Goal: Navigation & Orientation: Find specific page/section

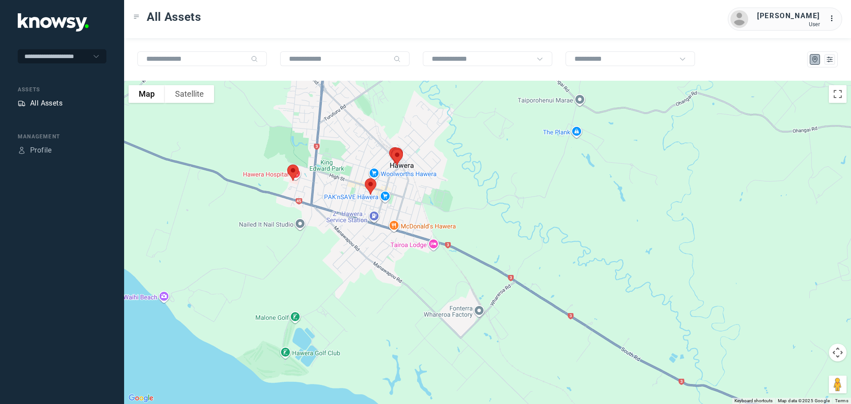
click at [63, 102] on div "All Assets" at bounding box center [46, 103] width 32 height 11
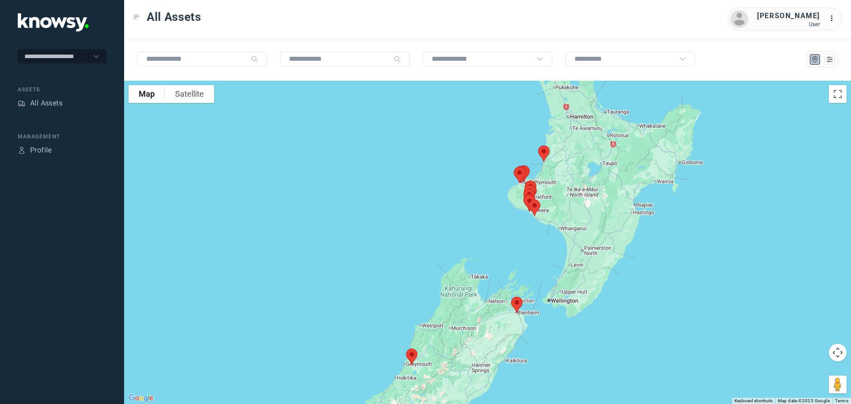
drag, startPoint x: 579, startPoint y: 173, endPoint x: 564, endPoint y: 210, distance: 40.0
click at [564, 210] on div at bounding box center [487, 242] width 727 height 323
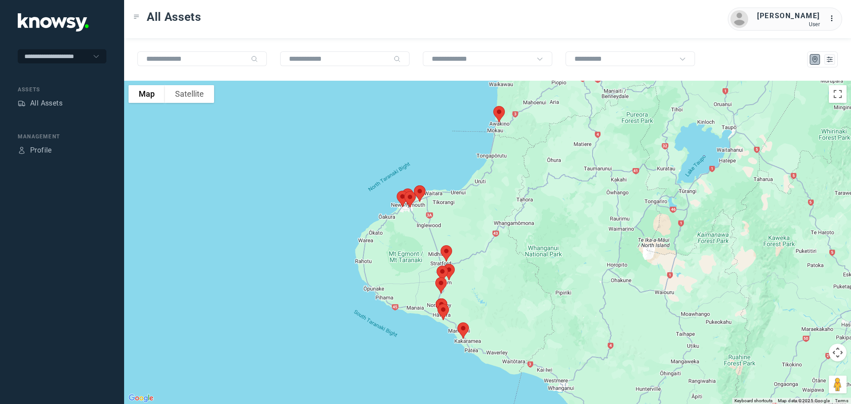
drag, startPoint x: 523, startPoint y: 161, endPoint x: 529, endPoint y: 191, distance: 30.3
click at [529, 191] on div at bounding box center [487, 242] width 727 height 323
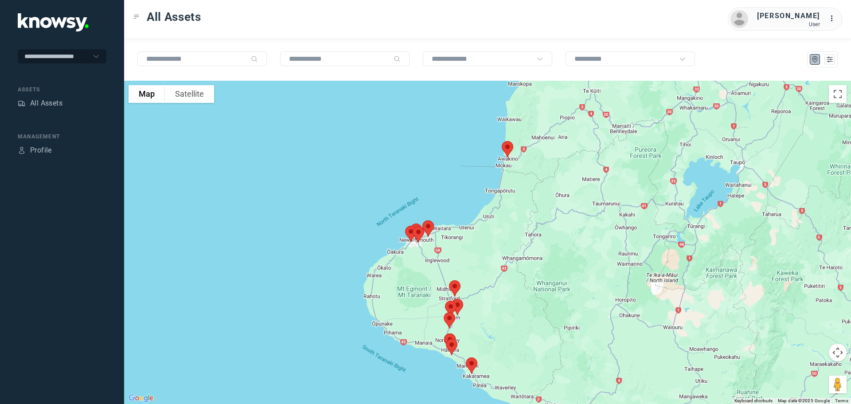
click at [507, 151] on img at bounding box center [507, 149] width 19 height 24
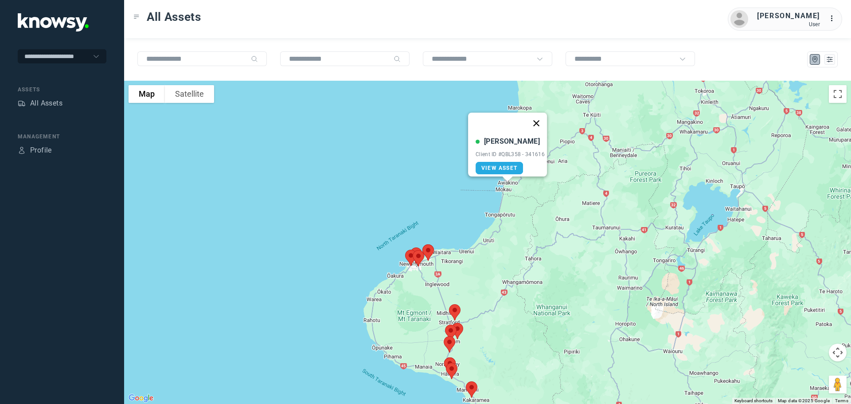
click at [538, 117] on button "Close" at bounding box center [536, 123] width 21 height 21
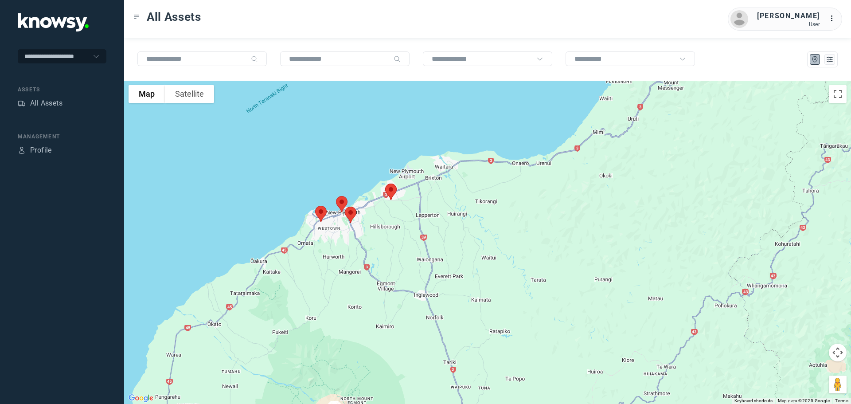
drag, startPoint x: 403, startPoint y: 299, endPoint x: 485, endPoint y: 238, distance: 102.3
click at [485, 238] on div at bounding box center [487, 242] width 727 height 323
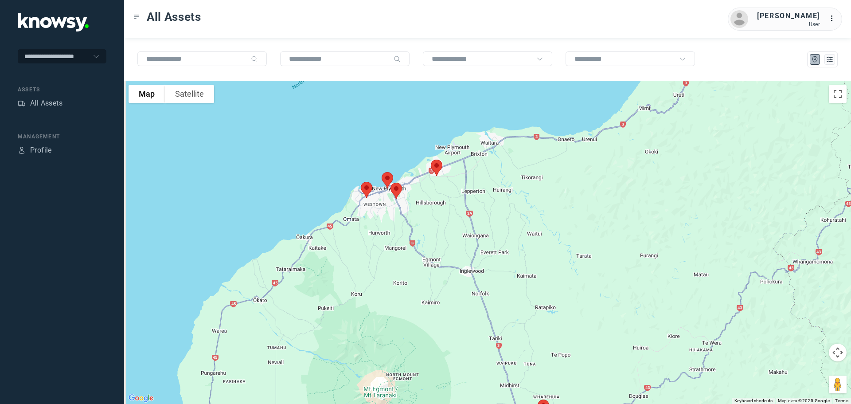
drag, startPoint x: 392, startPoint y: 242, endPoint x: 459, endPoint y: 211, distance: 73.8
click at [459, 211] on div at bounding box center [487, 242] width 727 height 323
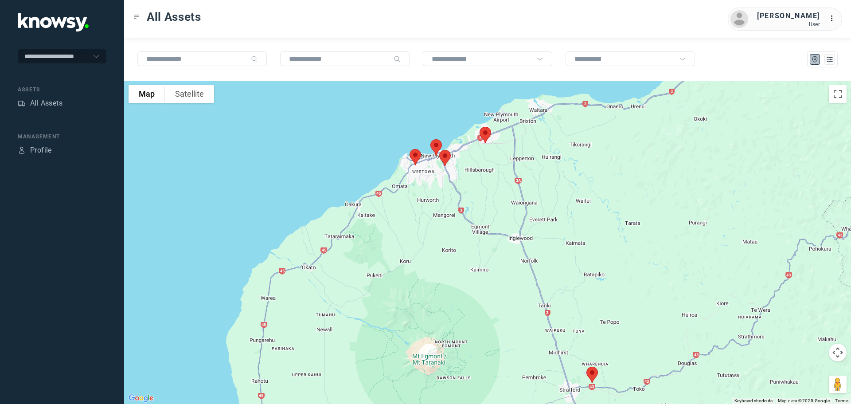
drag, startPoint x: 525, startPoint y: 282, endPoint x: 546, endPoint y: 266, distance: 25.9
click at [546, 266] on div at bounding box center [487, 242] width 727 height 323
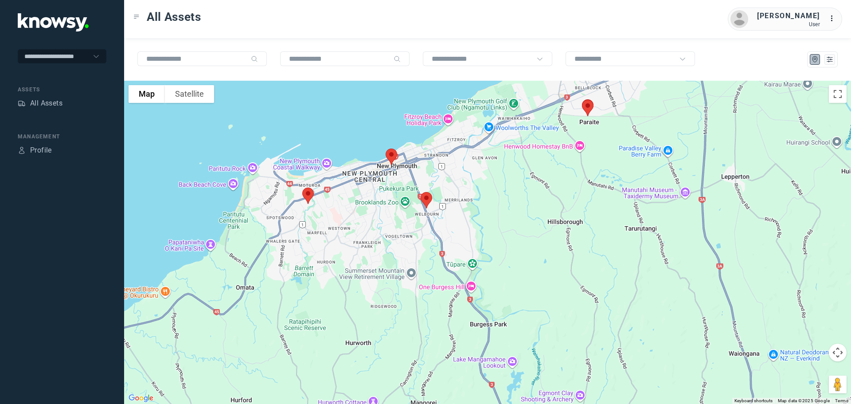
drag, startPoint x: 473, startPoint y: 165, endPoint x: 455, endPoint y: 248, distance: 85.2
click at [455, 248] on div at bounding box center [487, 242] width 727 height 323
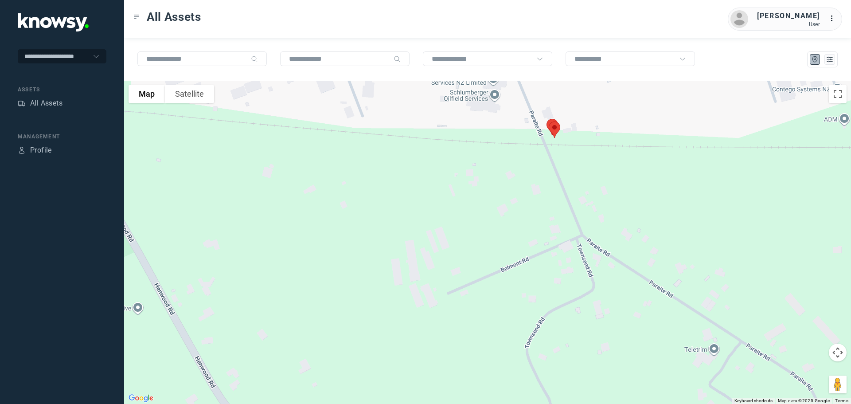
drag, startPoint x: 521, startPoint y: 118, endPoint x: 538, endPoint y: 185, distance: 69.6
click at [537, 181] on div at bounding box center [487, 242] width 727 height 323
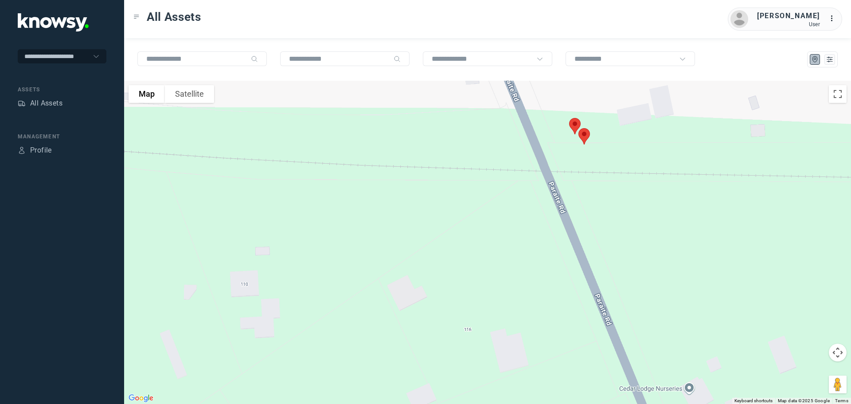
drag, startPoint x: 568, startPoint y: 162, endPoint x: 563, endPoint y: 180, distance: 18.8
click at [564, 180] on div at bounding box center [487, 242] width 727 height 323
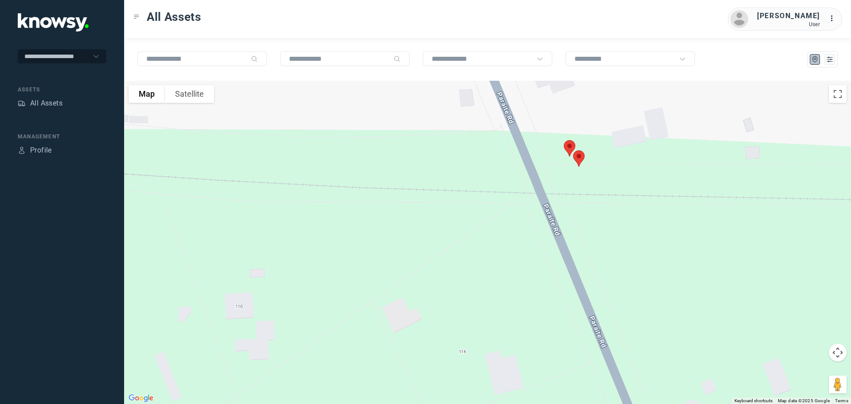
click at [578, 155] on img at bounding box center [579, 159] width 19 height 24
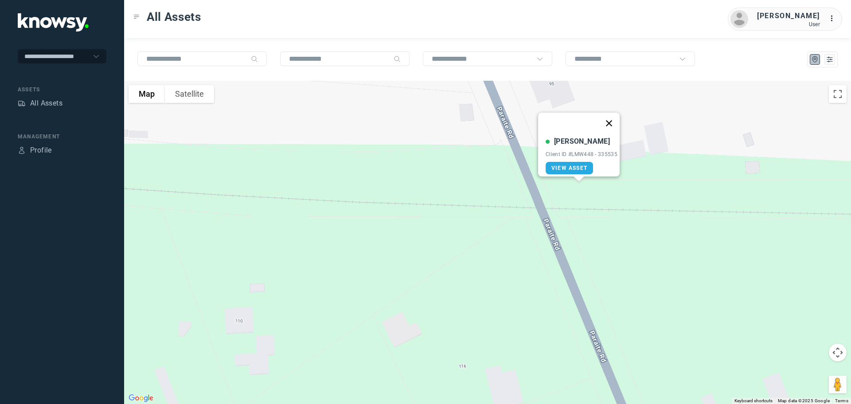
click at [610, 117] on button "Close" at bounding box center [609, 123] width 21 height 21
click at [570, 160] on img at bounding box center [570, 163] width 19 height 24
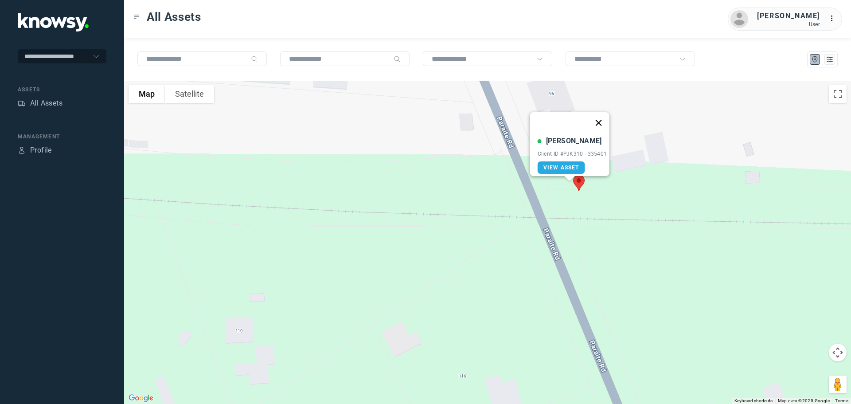
click at [600, 117] on button "Close" at bounding box center [598, 122] width 21 height 21
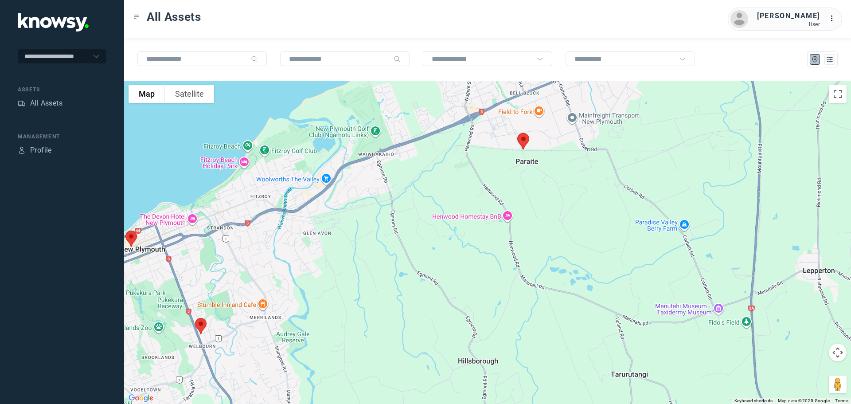
drag, startPoint x: 306, startPoint y: 177, endPoint x: 526, endPoint y: 149, distance: 222.7
click at [526, 149] on div at bounding box center [487, 242] width 727 height 323
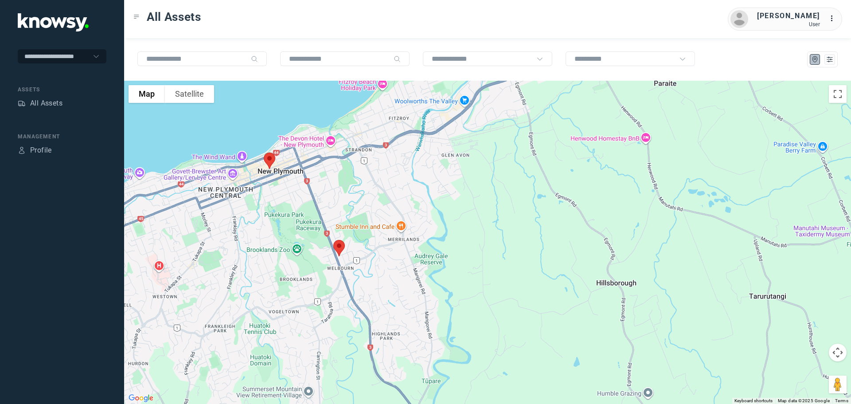
drag, startPoint x: 441, startPoint y: 191, endPoint x: 501, endPoint y: 127, distance: 87.8
click at [502, 126] on div at bounding box center [487, 242] width 727 height 323
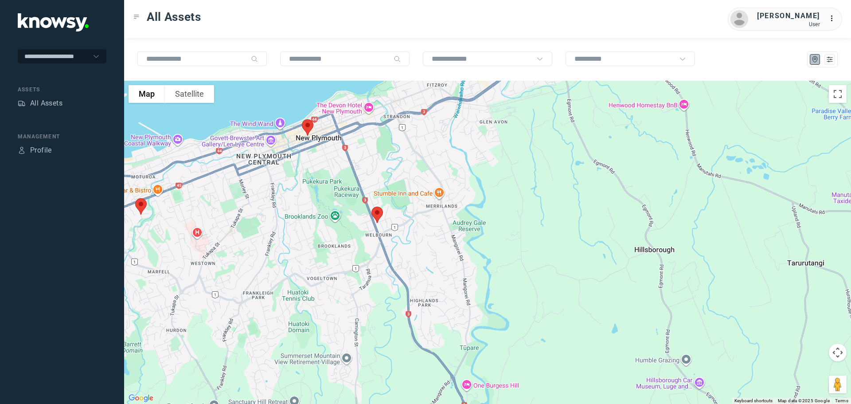
click at [376, 212] on img at bounding box center [377, 215] width 19 height 24
click at [408, 157] on button "Close" at bounding box center [405, 164] width 21 height 21
click at [311, 127] on img at bounding box center [307, 128] width 19 height 24
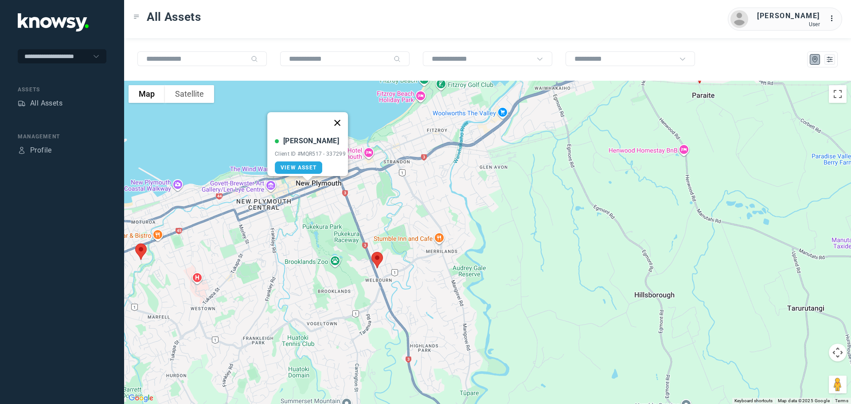
click at [342, 118] on button "Close" at bounding box center [337, 122] width 21 height 21
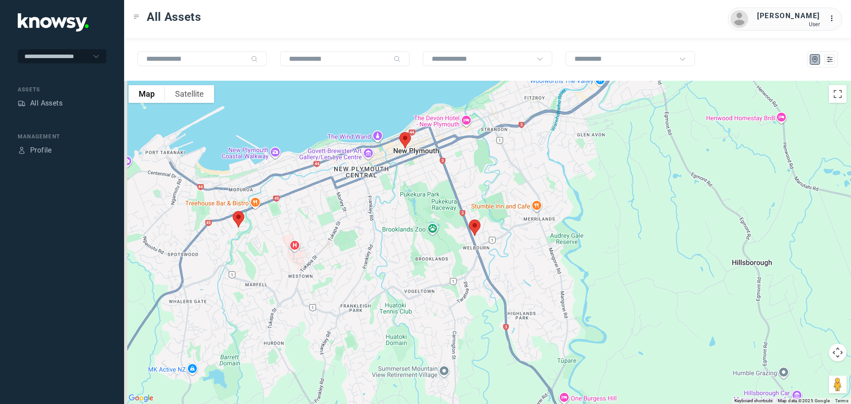
drag, startPoint x: 231, startPoint y: 254, endPoint x: 332, endPoint y: 219, distance: 107.3
click at [332, 219] on div at bounding box center [487, 242] width 727 height 323
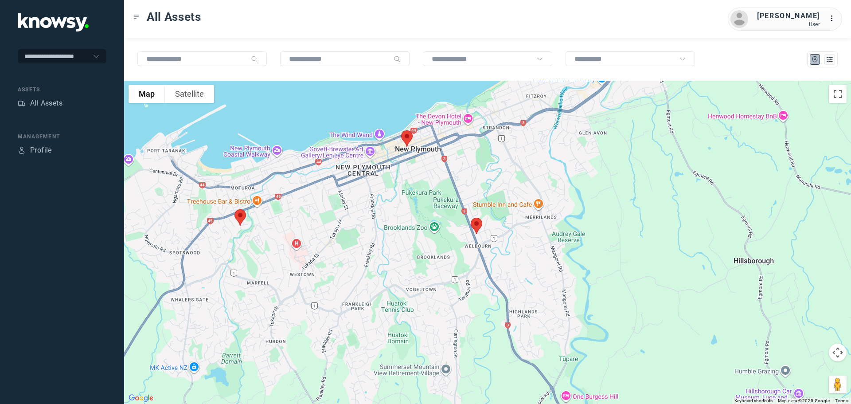
click at [242, 217] on img at bounding box center [240, 218] width 19 height 24
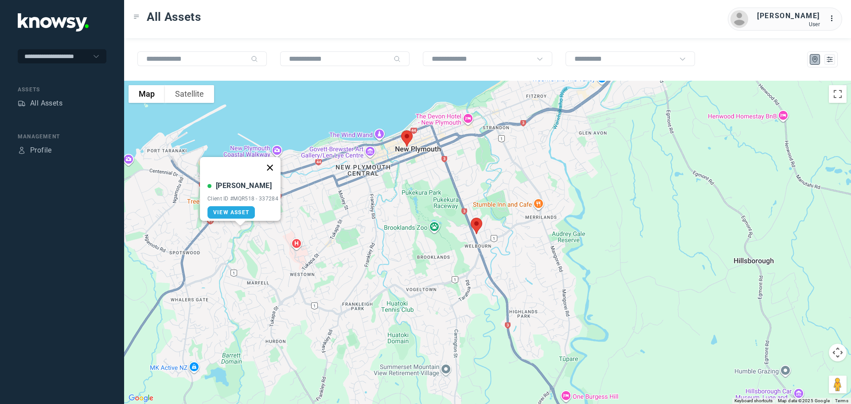
click at [273, 163] on button "Close" at bounding box center [269, 167] width 21 height 21
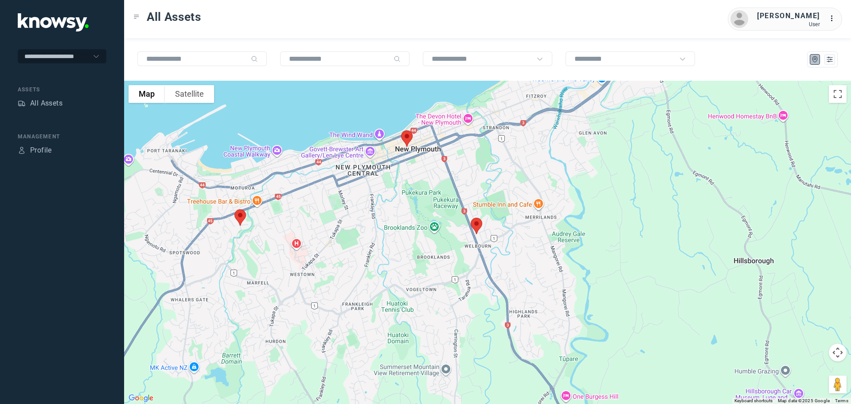
click at [411, 137] on img at bounding box center [407, 139] width 19 height 24
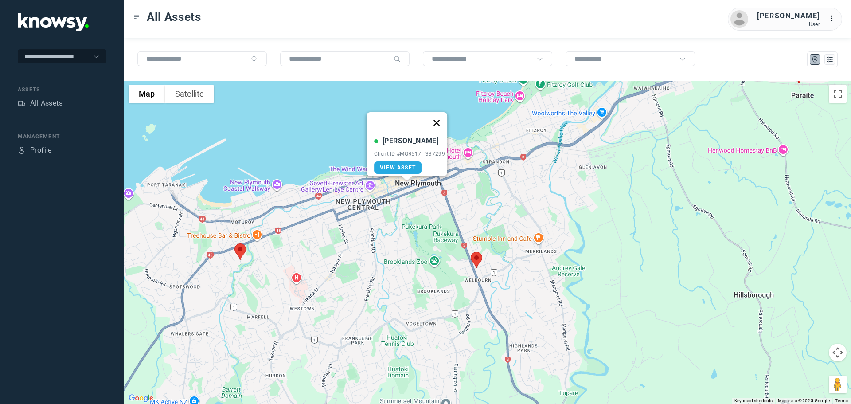
click at [445, 117] on button "Close" at bounding box center [436, 122] width 21 height 21
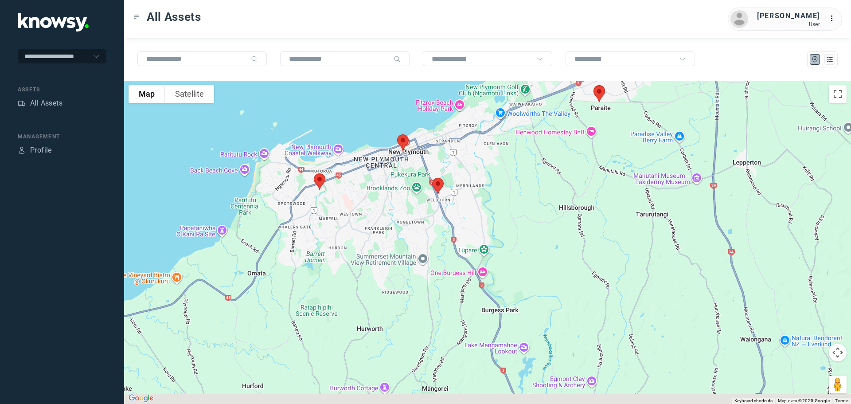
drag, startPoint x: 478, startPoint y: 202, endPoint x: 478, endPoint y: 141, distance: 61.2
click at [477, 145] on div "To navigate, press the arrow keys." at bounding box center [487, 242] width 727 height 323
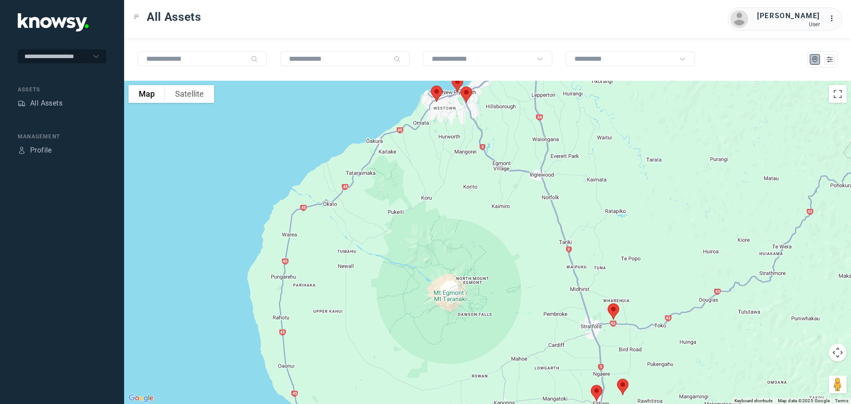
drag, startPoint x: 479, startPoint y: 178, endPoint x: 467, endPoint y: 129, distance: 50.9
click at [467, 131] on div at bounding box center [487, 242] width 727 height 323
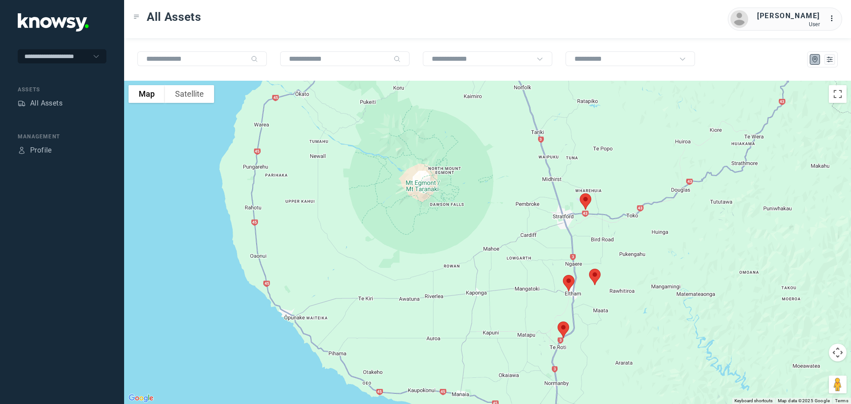
click at [588, 203] on img at bounding box center [585, 202] width 19 height 24
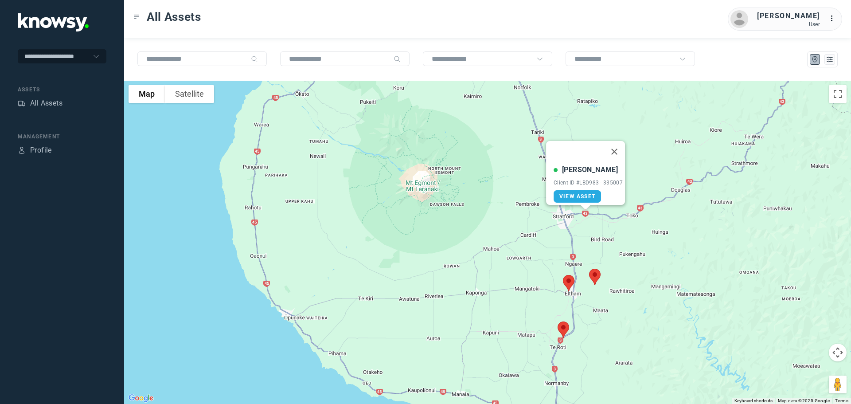
click at [618, 148] on button "Close" at bounding box center [614, 151] width 21 height 21
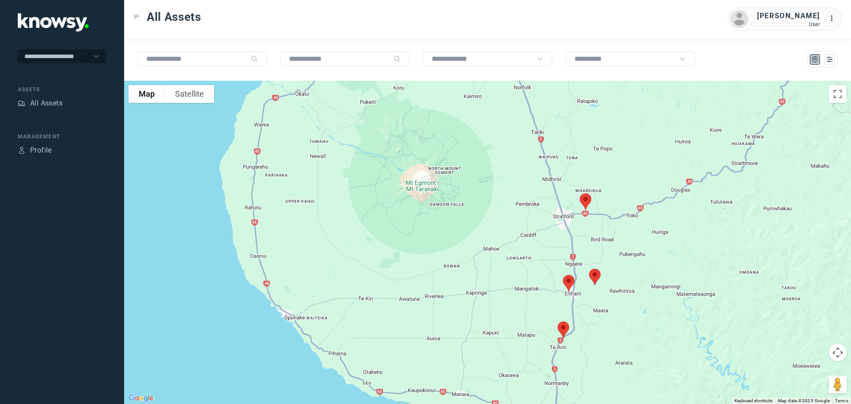
click at [566, 282] on img at bounding box center [569, 283] width 19 height 24
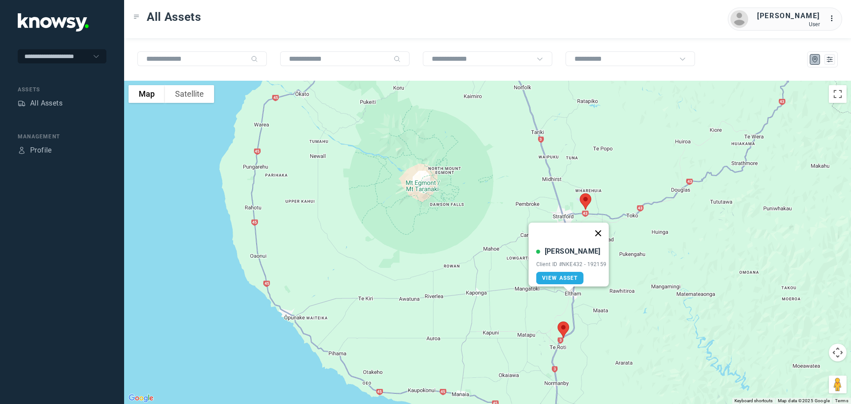
click at [603, 228] on button "Close" at bounding box center [598, 233] width 21 height 21
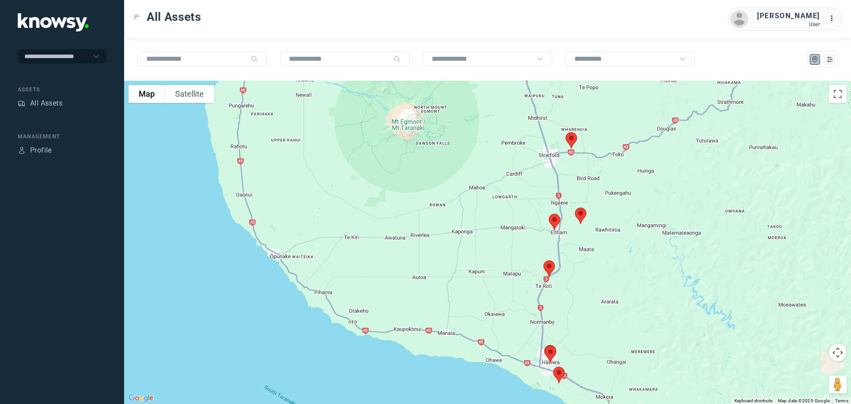
drag, startPoint x: 595, startPoint y: 281, endPoint x: 586, endPoint y: 199, distance: 82.1
click at [586, 200] on div at bounding box center [487, 242] width 727 height 323
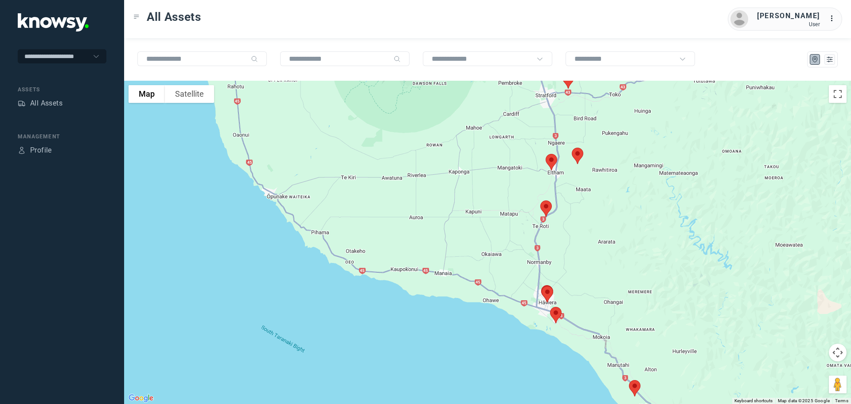
click at [545, 207] on img at bounding box center [546, 209] width 19 height 24
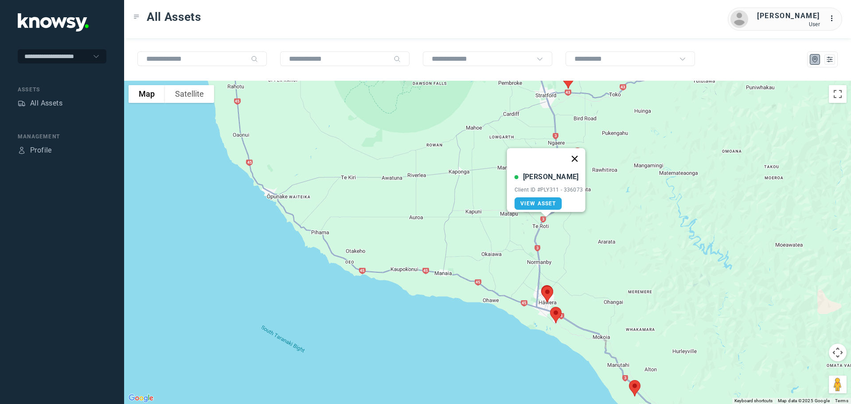
click at [573, 153] on button "Close" at bounding box center [574, 158] width 21 height 21
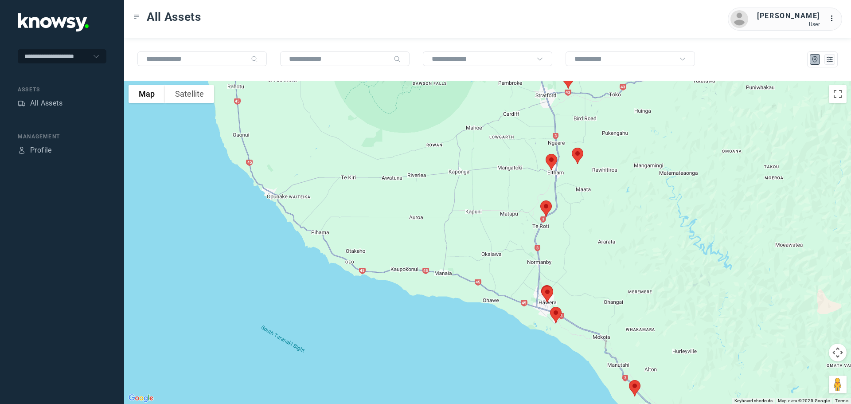
drag, startPoint x: 576, startPoint y: 263, endPoint x: 549, endPoint y: 183, distance: 85.4
click at [549, 183] on div "To navigate, press the arrow keys." at bounding box center [487, 242] width 727 height 323
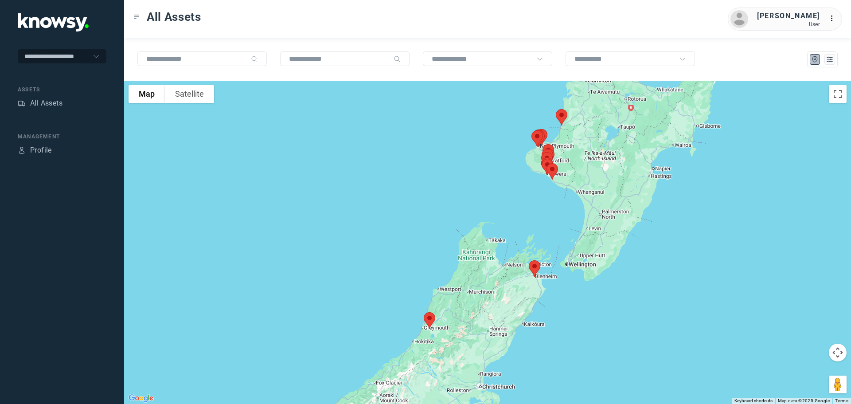
drag, startPoint x: 604, startPoint y: 284, endPoint x: 587, endPoint y: 217, distance: 69.0
click at [587, 217] on div at bounding box center [487, 242] width 727 height 323
